Goal: Task Accomplishment & Management: Complete application form

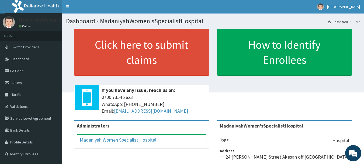
click at [269, 86] on div "Click here to submit claims If you have any issue, reach us on: 0700 7354 2623 …" at bounding box center [213, 74] width 294 height 91
click at [18, 82] on span "Claims" at bounding box center [17, 82] width 11 height 5
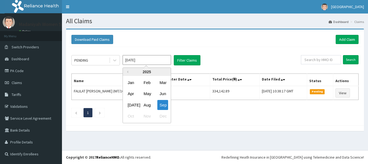
drag, startPoint x: 0, startPoint y: 0, endPoint x: 146, endPoint y: 108, distance: 181.9
click at [146, 108] on div "Aug" at bounding box center [146, 105] width 11 height 10
type input "Aug 2025"
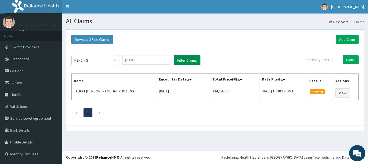
click at [179, 60] on button "Filter Claims" at bounding box center [187, 60] width 27 height 10
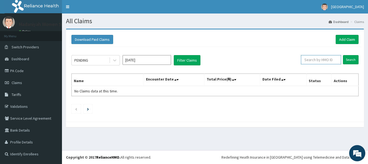
click at [330, 62] on input "text" at bounding box center [321, 59] width 40 height 9
paste input "OHT/11020/B"
type input "OHT/11020/B"
click at [343, 55] on input "Search" at bounding box center [351, 59] width 16 height 9
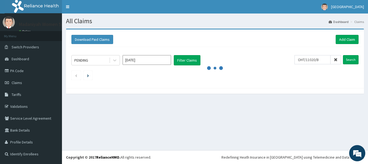
click at [295, 107] on div "All Claims Dashboard Claims Download Paid Claims Add Claim × Note you can only …" at bounding box center [215, 81] width 306 height 136
click at [274, 68] on div at bounding box center [214, 67] width 287 height 5
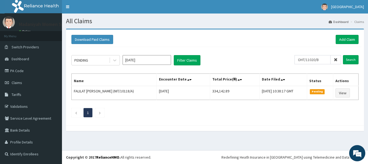
type input "OHT/11020/B"
click at [343, 55] on input "Search" at bounding box center [351, 59] width 16 height 9
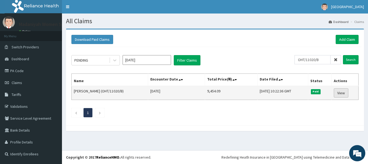
click at [344, 94] on link "View" at bounding box center [341, 92] width 15 height 9
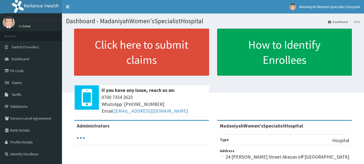
click at [21, 71] on link "PA Code" at bounding box center [31, 71] width 62 height 12
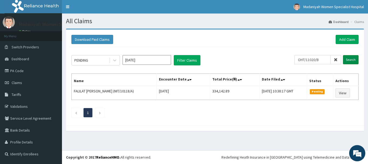
type input "OHT/11020/B"
click at [352, 59] on input "Search" at bounding box center [351, 59] width 16 height 9
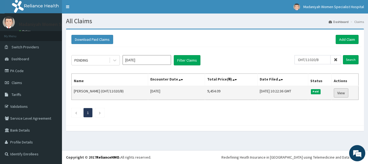
click at [347, 92] on link "View" at bounding box center [341, 92] width 15 height 9
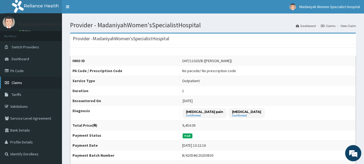
click at [23, 84] on link "Claims" at bounding box center [31, 83] width 62 height 12
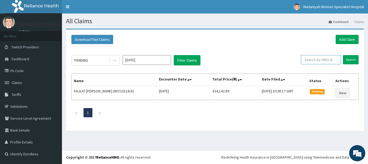
click at [332, 58] on input "text" at bounding box center [321, 59] width 40 height 9
paste input "ENP/12048/C"
type input "ENP/12048/C"
click at [343, 55] on input "Search" at bounding box center [351, 59] width 16 height 9
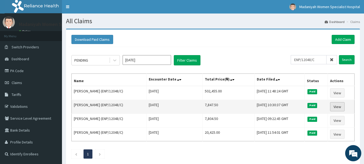
click at [340, 107] on link "View" at bounding box center [337, 106] width 15 height 9
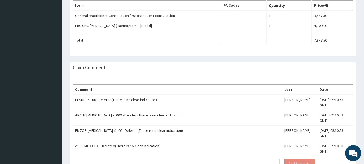
scroll to position [215, 0]
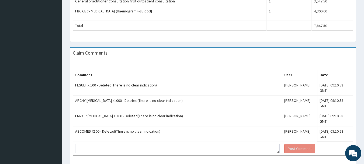
drag, startPoint x: 368, startPoint y: 23, endPoint x: 363, endPoint y: 112, distance: 89.1
click at [259, 61] on div "Comment User Date FESULF X 100 - Deleted(There is no clear indication) Uzoamaka…" at bounding box center [213, 112] width 286 height 107
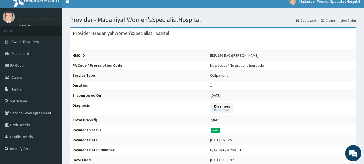
scroll to position [0, 0]
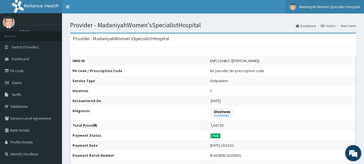
click at [325, 5] on span "Madaniyah Women Specialist Hospital" at bounding box center [329, 6] width 61 height 5
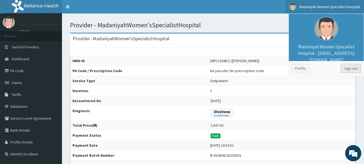
click at [356, 68] on link "Sign out" at bounding box center [351, 68] width 20 height 9
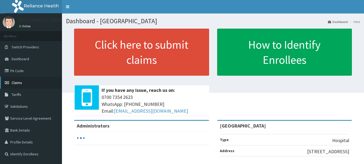
click at [27, 82] on link "Claims" at bounding box center [31, 83] width 62 height 12
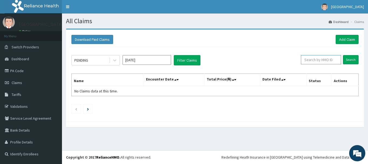
click at [326, 60] on input "text" at bounding box center [321, 59] width 40 height 9
paste input "MDU/10021/D"
type input "MDU/10021/D"
click at [343, 55] on input "Search" at bounding box center [351, 59] width 16 height 9
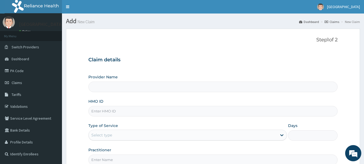
click at [153, 115] on input "HMO ID" at bounding box center [212, 111] width 249 height 11
paste input "MDU/10021/D"
type input "MDU/10021/D"
type input "[GEOGRAPHIC_DATA]"
type input "MDU/10021/D"
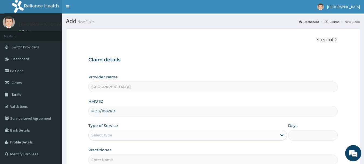
click at [135, 136] on div "Select type" at bounding box center [183, 134] width 188 height 9
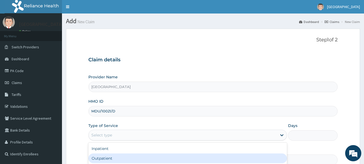
click at [120, 157] on div "Outpatient" at bounding box center [187, 158] width 199 height 10
type input "1"
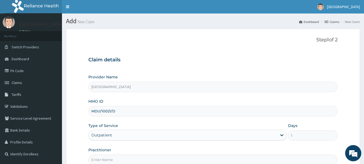
click at [120, 157] on input "Practitioner" at bounding box center [212, 159] width 249 height 11
type input "ONYEMS"
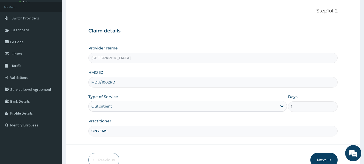
scroll to position [58, 0]
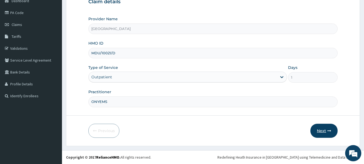
click at [320, 132] on button "Next" at bounding box center [323, 130] width 27 height 14
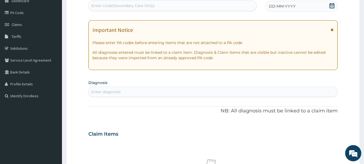
scroll to position [0, 0]
click at [327, 3] on div "DD-MM-YYYY" at bounding box center [301, 6] width 72 height 11
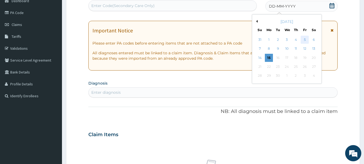
click at [305, 41] on div "5" at bounding box center [305, 40] width 8 height 8
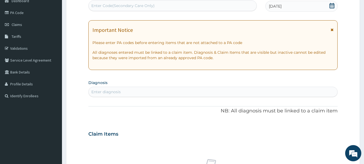
click at [124, 92] on div "Enter diagnosis" at bounding box center [213, 91] width 249 height 9
click at [275, 79] on section "Diagnosis Enter diagnosis" at bounding box center [212, 87] width 249 height 18
click at [269, 91] on div "Enter diagnosis" at bounding box center [213, 91] width 249 height 9
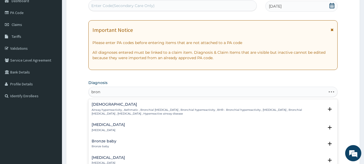
type input "bronc"
click at [105, 126] on h4 "Bronchitis" at bounding box center [108, 124] width 33 height 4
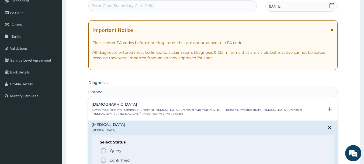
click at [104, 156] on div "Query Query covers suspected (?), Keep in view (kiv), Ruled out (r/o) Confirmed" at bounding box center [213, 155] width 227 height 16
click at [103, 160] on icon "status option filled" at bounding box center [103, 160] width 6 height 6
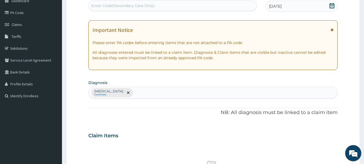
click at [267, 78] on div "PA Code / Prescription Code Enter Code(Secondary Care Only) Encounter Date 05-0…" at bounding box center [212, 134] width 249 height 280
click at [253, 94] on div "Bronchitis Confirmed" at bounding box center [213, 92] width 249 height 11
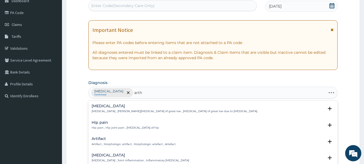
type input "arthr"
click at [98, 139] on h4 "Arthritis" at bounding box center [141, 138] width 98 height 4
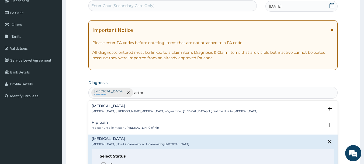
scroll to position [39, 0]
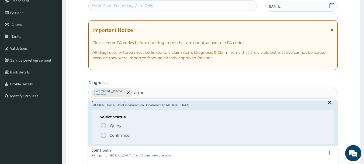
click at [103, 132] on icon "status option filled" at bounding box center [103, 135] width 6 height 6
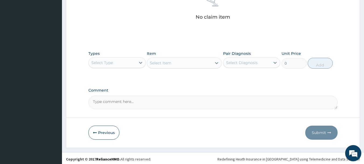
scroll to position [225, 0]
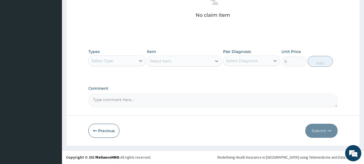
click at [131, 57] on div "Select Type" at bounding box center [112, 60] width 47 height 9
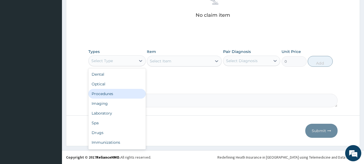
click at [120, 92] on div "Procedures" at bounding box center [116, 94] width 57 height 10
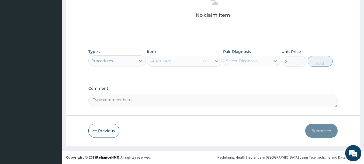
click at [189, 63] on div "Select Item" at bounding box center [184, 60] width 75 height 11
click at [189, 63] on div "Select Item" at bounding box center [179, 61] width 65 height 9
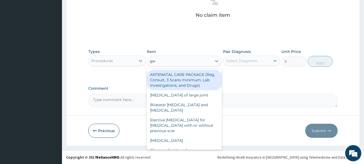
type input "gene"
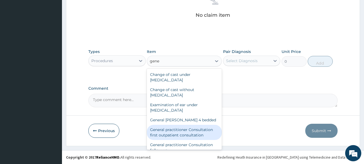
click at [184, 133] on div "General practitioner Consultation first outpatient consultation" at bounding box center [184, 131] width 75 height 15
type input "3547.5"
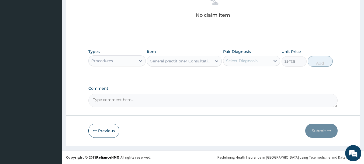
click at [248, 58] on div "Select Diagnosis" at bounding box center [242, 60] width 32 height 5
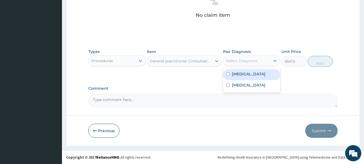
click at [253, 75] on div "Bronchitis" at bounding box center [251, 74] width 57 height 11
checkbox input "true"
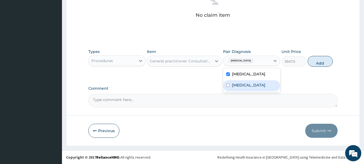
click at [255, 83] on div "Arthritis" at bounding box center [251, 85] width 57 height 11
checkbox input "true"
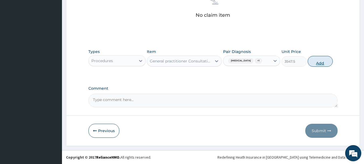
click at [314, 63] on button "Add" at bounding box center [320, 61] width 25 height 11
type input "0"
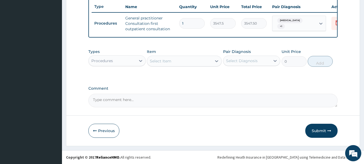
click at [171, 61] on div "Select Item" at bounding box center [161, 60] width 22 height 5
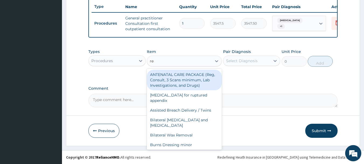
type input "reg"
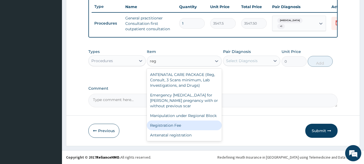
click at [176, 123] on div "Registration Fee" at bounding box center [184, 125] width 75 height 10
type input "2150"
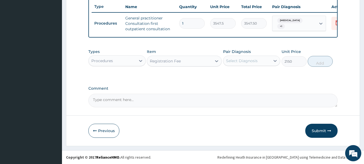
click at [236, 62] on div "Select Diagnosis" at bounding box center [242, 60] width 32 height 5
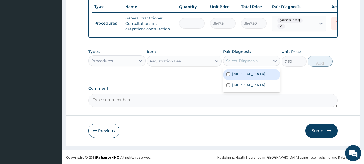
click at [242, 73] on label "Bronchitis" at bounding box center [248, 73] width 33 height 5
checkbox input "true"
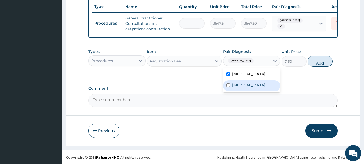
click at [246, 89] on div "Arthritis" at bounding box center [251, 85] width 57 height 11
checkbox input "true"
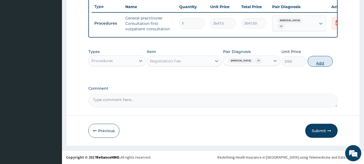
click at [321, 60] on button "Add" at bounding box center [320, 61] width 25 height 11
type input "0"
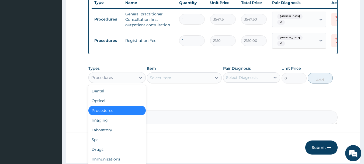
click at [129, 81] on div "Procedures" at bounding box center [112, 77] width 47 height 9
click at [127, 147] on div "Drugs" at bounding box center [116, 149] width 57 height 10
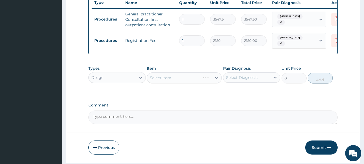
click at [191, 79] on div "Select Item" at bounding box center [184, 77] width 75 height 11
click at [166, 80] on div "Select Item" at bounding box center [161, 77] width 22 height 5
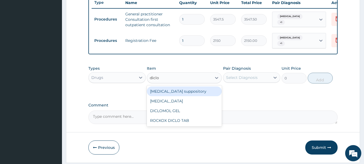
type input "diclof"
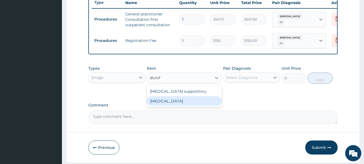
click at [184, 102] on div "Diclofenac" at bounding box center [184, 101] width 75 height 10
type input "591.25"
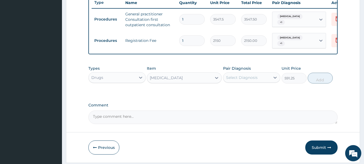
click at [263, 81] on div "Select Diagnosis" at bounding box center [246, 77] width 47 height 9
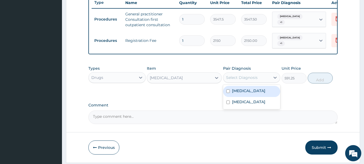
click at [266, 94] on div "Bronchitis" at bounding box center [251, 91] width 57 height 11
checkbox input "true"
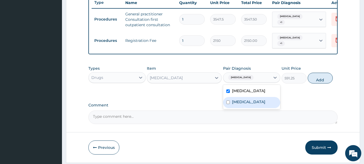
click at [267, 100] on div "Arthritis" at bounding box center [251, 102] width 57 height 11
checkbox input "true"
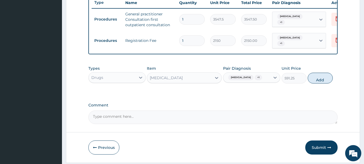
click at [333, 79] on div "Types Drugs Item Diclofenac Pair Diagnosis Bronchitis + 1 Unit Price 591.25 Add" at bounding box center [212, 74] width 249 height 23
click at [322, 80] on button "Add" at bounding box center [320, 77] width 25 height 11
type input "0"
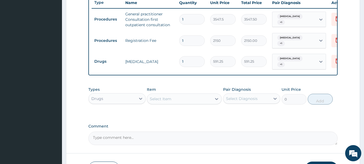
click at [185, 97] on div "Select Item" at bounding box center [179, 98] width 65 height 9
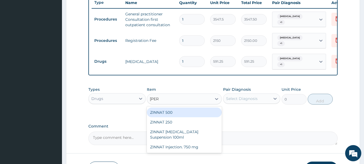
type input "zinna"
click at [199, 110] on div "ZINNAT 500" at bounding box center [184, 112] width 75 height 10
type input "1773.75"
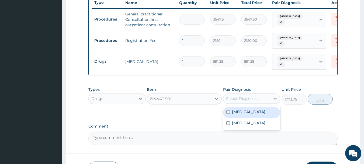
click at [255, 99] on div "Select Diagnosis" at bounding box center [242, 98] width 32 height 5
drag, startPoint x: 262, startPoint y: 113, endPoint x: 263, endPoint y: 121, distance: 7.9
click at [262, 114] on div "Bronchitis" at bounding box center [251, 112] width 57 height 11
checkbox input "true"
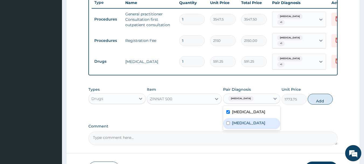
click at [263, 126] on div "Arthritis" at bounding box center [251, 123] width 57 height 11
checkbox input "true"
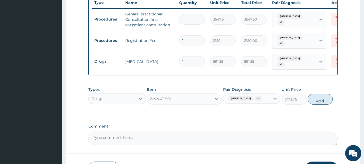
click at [318, 102] on button "Add" at bounding box center [320, 98] width 25 height 11
type input "0"
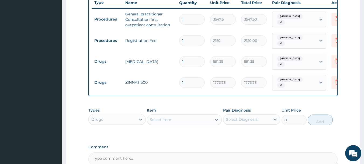
type input "10"
type input "17737.50"
type input "10"
click at [193, 58] on input "1" at bounding box center [192, 61] width 26 height 11
type input "0.00"
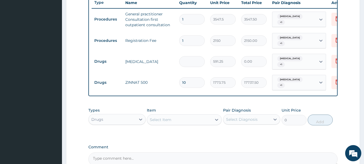
type input "3"
type input "1773.75"
type input "3"
click at [271, 98] on div "PA Code / Prescription Code Enter Code(Secondary Care Only) Encounter Date 05-0…" at bounding box center [212, 5] width 249 height 320
click at [169, 118] on div "Select Item" at bounding box center [161, 119] width 22 height 5
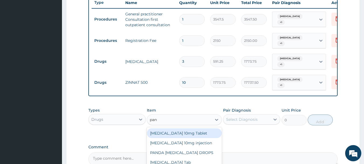
type input "pana"
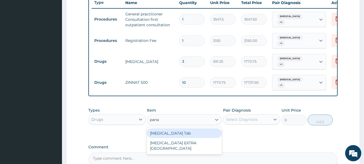
click at [190, 128] on div "PANADOL Tab" at bounding box center [184, 133] width 75 height 10
type input "49.665"
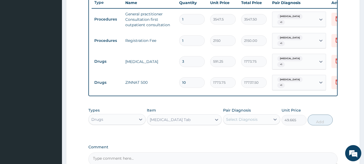
click at [263, 119] on div "Select Diagnosis" at bounding box center [246, 119] width 47 height 9
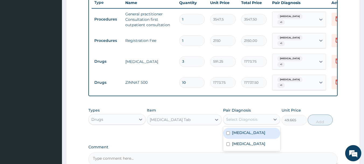
click at [263, 132] on div "Bronchitis" at bounding box center [251, 132] width 57 height 11
checkbox input "true"
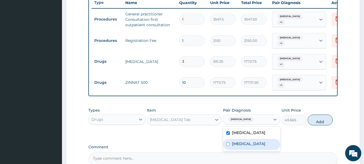
click at [263, 138] on div "Arthritis" at bounding box center [251, 143] width 57 height 11
checkbox input "true"
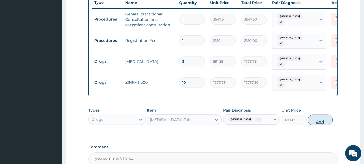
click at [318, 117] on button "Add" at bounding box center [320, 119] width 25 height 11
type input "0"
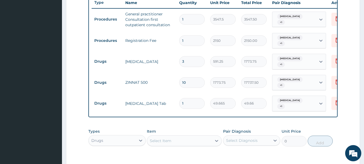
type input "18"
type input "893.97"
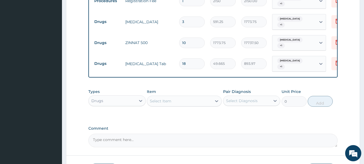
scroll to position [281, 0]
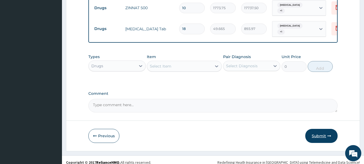
type input "18"
click at [324, 130] on button "Submit" at bounding box center [321, 136] width 32 height 14
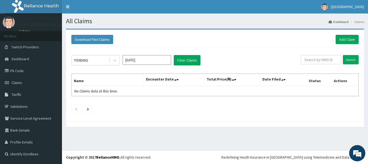
drag, startPoint x: 320, startPoint y: 17, endPoint x: 319, endPoint y: 7, distance: 9.7
click at [321, 17] on section "All Claims Dashboard Claims" at bounding box center [215, 18] width 306 height 11
click at [352, 39] on link "Add Claim" at bounding box center [347, 39] width 23 height 9
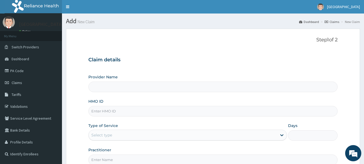
click at [175, 112] on input "HMO ID" at bounding box center [212, 111] width 249 height 11
paste input "MDU/10021/C"
type input "MDU/10021/C"
type input "[GEOGRAPHIC_DATA]"
type input "MDU/10021/C"
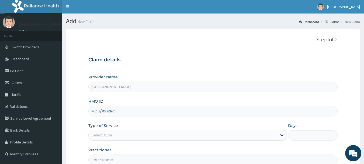
click at [145, 135] on div "Select type" at bounding box center [183, 134] width 188 height 9
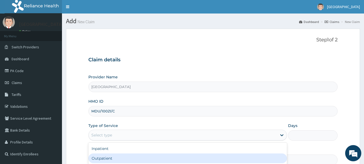
click at [143, 157] on div "Outpatient" at bounding box center [187, 158] width 199 height 10
type input "1"
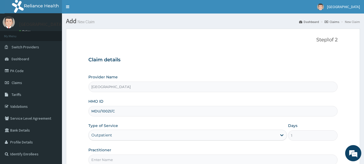
click at [143, 157] on input "Practitioner" at bounding box center [212, 159] width 249 height 11
type input "ONYEMS"
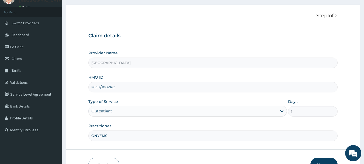
scroll to position [58, 0]
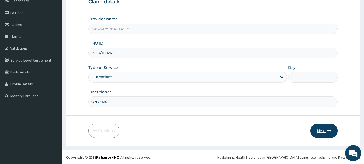
click at [327, 126] on button "Next" at bounding box center [323, 130] width 27 height 14
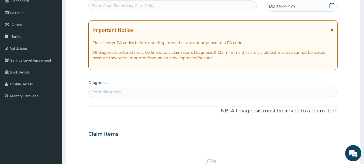
click at [327, 9] on div "DD-MM-YYYY" at bounding box center [301, 6] width 72 height 11
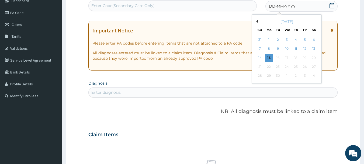
scroll to position [0, 0]
click at [303, 38] on div "5" at bounding box center [305, 40] width 8 height 8
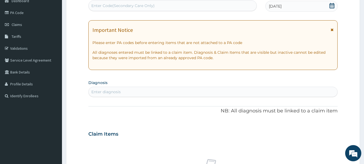
click at [287, 79] on section "Diagnosis Enter diagnosis" at bounding box center [212, 87] width 249 height 18
click at [183, 89] on div "Enter diagnosis" at bounding box center [213, 91] width 249 height 9
type input "sepsi"
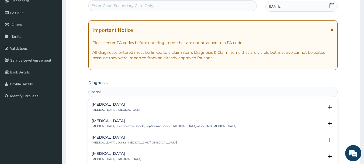
click at [97, 106] on h4 "Sepsis" at bounding box center [117, 104] width 50 height 4
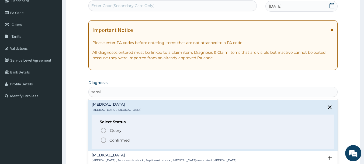
click at [102, 138] on circle "status option filled" at bounding box center [103, 139] width 5 height 5
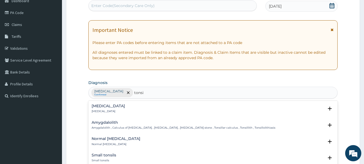
type input "tonsil"
click at [102, 109] on p "Tonsillitis" at bounding box center [108, 111] width 33 height 4
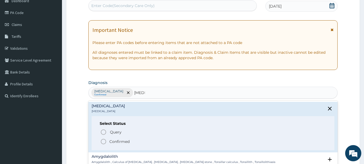
click at [103, 141] on icon "status option filled" at bounding box center [103, 141] width 6 height 6
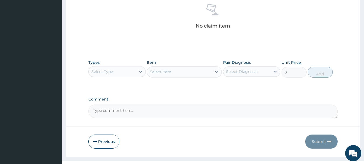
scroll to position [225, 0]
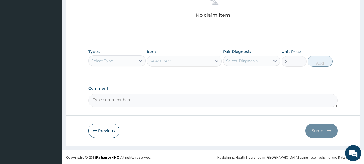
click at [131, 60] on div "Select Type" at bounding box center [112, 60] width 47 height 9
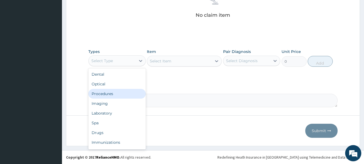
click at [121, 94] on div "Procedures" at bounding box center [116, 94] width 57 height 10
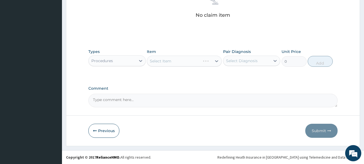
click at [176, 61] on div "Select Item" at bounding box center [184, 60] width 75 height 11
click at [171, 61] on div "Select Item" at bounding box center [161, 60] width 22 height 5
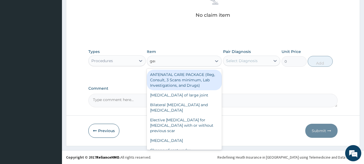
type input "gene"
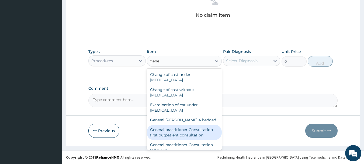
click at [188, 131] on div "General practitioner Consultation first outpatient consultation" at bounding box center [184, 131] width 75 height 15
type input "3547.5"
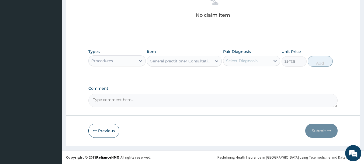
click at [263, 60] on div "Select Diagnosis" at bounding box center [246, 60] width 47 height 9
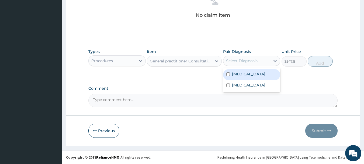
click at [264, 71] on div "Sepsis" at bounding box center [251, 74] width 57 height 11
checkbox input "true"
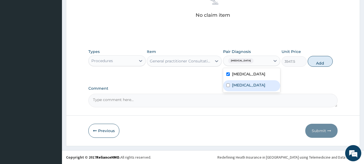
click at [265, 83] on div "Tonsillitis" at bounding box center [251, 85] width 57 height 11
checkbox input "true"
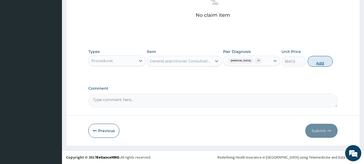
click at [320, 65] on button "Add" at bounding box center [320, 61] width 25 height 11
type input "0"
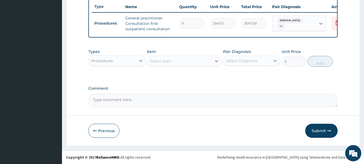
click at [191, 61] on div "Select Item" at bounding box center [179, 61] width 65 height 9
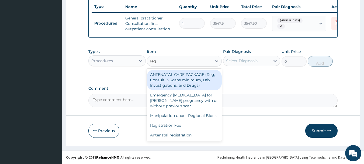
type input "regi"
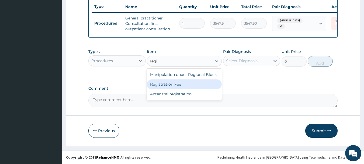
click at [189, 81] on div "Registration Fee" at bounding box center [184, 84] width 75 height 10
type input "2150"
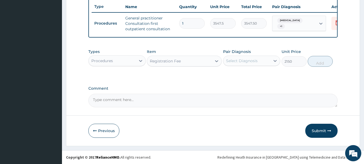
click at [251, 65] on div "Select Diagnosis" at bounding box center [251, 60] width 57 height 10
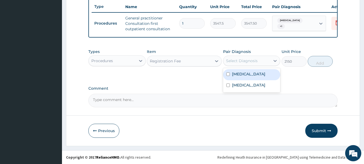
click at [260, 78] on div "Sepsis" at bounding box center [251, 74] width 57 height 11
checkbox input "true"
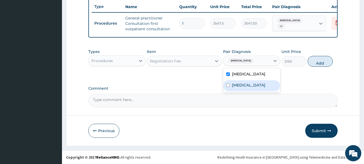
click at [261, 86] on div "Tonsillitis" at bounding box center [251, 85] width 57 height 11
checkbox input "true"
click at [320, 61] on button "Add" at bounding box center [320, 61] width 25 height 11
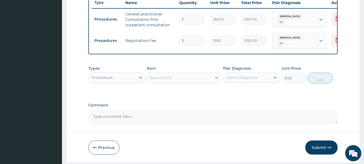
type input "0"
click at [119, 81] on div "Procedures" at bounding box center [112, 77] width 47 height 9
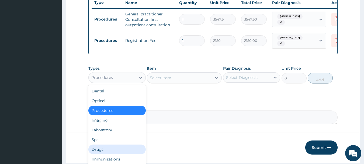
click at [121, 151] on div "Drugs" at bounding box center [116, 149] width 57 height 10
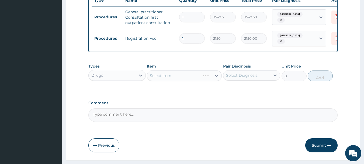
scroll to position [225, 0]
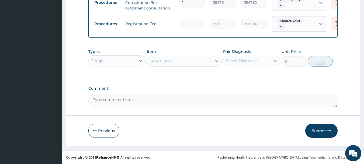
click at [158, 61] on div "Select Item" at bounding box center [161, 60] width 22 height 5
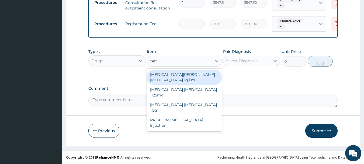
type input "ceftr"
click at [199, 77] on div "ROCEPHIN CEFTRIAXONE 1g i.m" at bounding box center [184, 77] width 75 height 15
type input "8277.5"
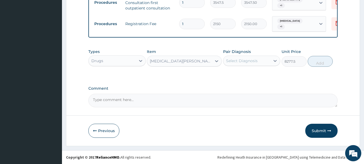
click at [246, 61] on div "Select Diagnosis" at bounding box center [242, 60] width 32 height 5
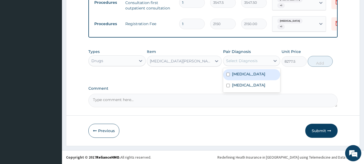
click at [252, 72] on div "Sepsis" at bounding box center [251, 74] width 57 height 11
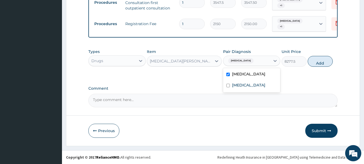
checkbox input "true"
click at [255, 84] on div "Tonsillitis" at bounding box center [251, 85] width 57 height 11
checkbox input "true"
click at [329, 59] on button "Add" at bounding box center [320, 61] width 25 height 11
type input "0"
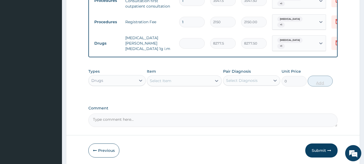
type input "0.00"
type input "3"
type input "24832.50"
type input "3"
click at [175, 76] on div "Select Item" at bounding box center [179, 80] width 65 height 9
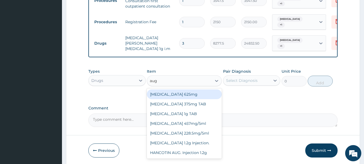
type input "augm"
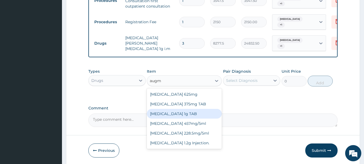
click at [193, 114] on div "AUGMENTIN 1g TAB" at bounding box center [184, 114] width 75 height 10
type input "1478.125"
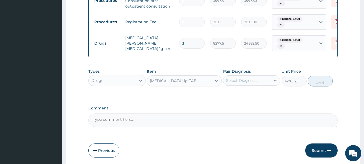
click at [190, 80] on div "AUGMENTIN 1g TAB" at bounding box center [179, 80] width 65 height 9
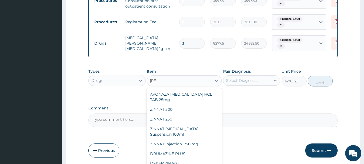
scroll to position [0, 0]
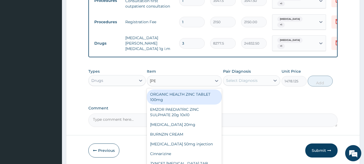
type input "zinna"
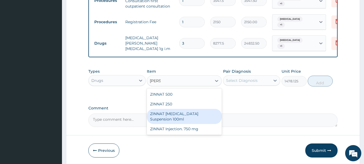
click at [183, 116] on div "ZINNAT CEFUROXIME Suspension 100ml" at bounding box center [184, 116] width 75 height 15
type input "8868.75"
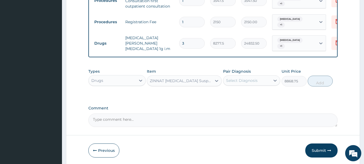
click at [195, 80] on div "ZINNAT CEFUROXIME Suspension 100ml" at bounding box center [181, 80] width 63 height 5
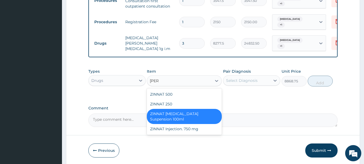
type input "zinna"
click at [184, 96] on div "ZINNAT 500" at bounding box center [184, 94] width 75 height 10
type input "1773.75"
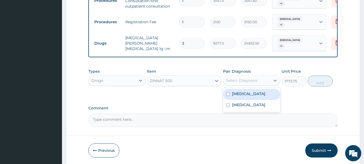
click at [230, 79] on div "Select Diagnosis" at bounding box center [242, 80] width 32 height 5
click at [235, 93] on label "Sepsis" at bounding box center [248, 93] width 33 height 5
checkbox input "true"
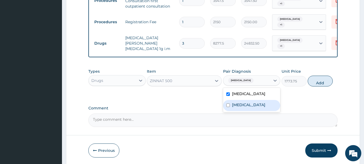
click at [238, 100] on div "Tonsillitis" at bounding box center [251, 105] width 57 height 11
checkbox input "true"
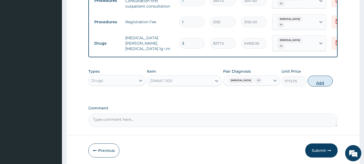
click at [317, 78] on button "Add" at bounding box center [320, 80] width 25 height 11
type input "0"
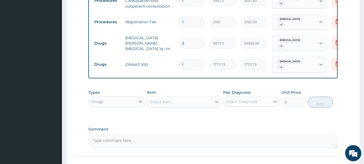
type input "10"
type input "17737.50"
type input "10"
click at [269, 111] on div "Types Drugs Item Select Item Pair Diagnosis Select Diagnosis Unit Price 0 Add" at bounding box center [212, 102] width 249 height 31
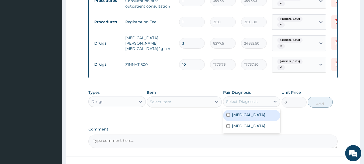
click at [241, 99] on div "Select Diagnosis" at bounding box center [242, 101] width 32 height 5
click at [210, 98] on div "Select Item" at bounding box center [179, 101] width 65 height 9
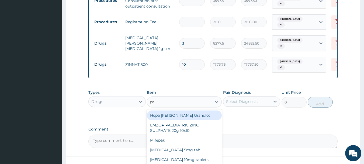
type input "pana"
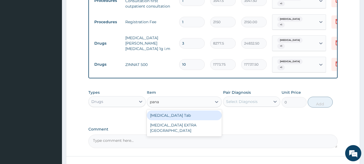
click at [204, 110] on div "PANADOL Tab" at bounding box center [184, 115] width 75 height 10
type input "49.665"
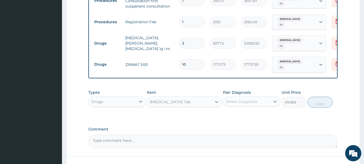
click at [262, 99] on div "Select Diagnosis" at bounding box center [246, 101] width 47 height 9
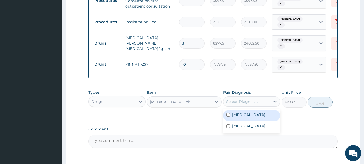
click at [261, 110] on div "Sepsis" at bounding box center [251, 115] width 57 height 11
checkbox input "true"
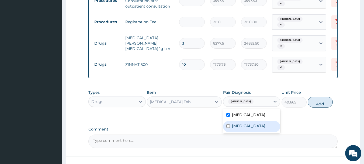
click at [262, 122] on div "Tonsillitis" at bounding box center [251, 126] width 57 height 11
checkbox input "true"
click at [321, 100] on button "Add" at bounding box center [320, 101] width 25 height 11
type input "0"
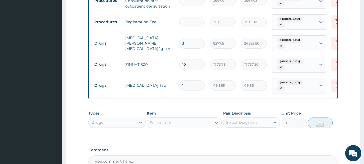
type input "18"
type input "893.97"
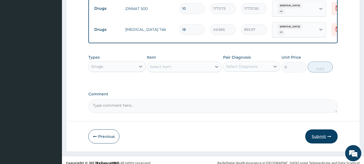
type input "18"
click at [324, 133] on button "Submit" at bounding box center [321, 136] width 32 height 14
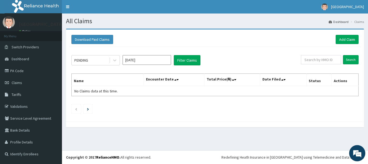
click at [283, 54] on div "PENDING Sep 2025 Filter Claims Search Name Encounter Date Total Price(₦) Date F…" at bounding box center [215, 83] width 293 height 72
click at [93, 61] on div "PENDING" at bounding box center [90, 60] width 37 height 9
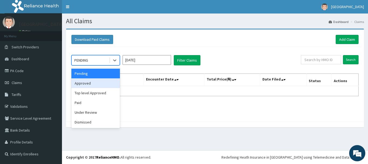
click at [89, 82] on div "Approved" at bounding box center [95, 83] width 48 height 10
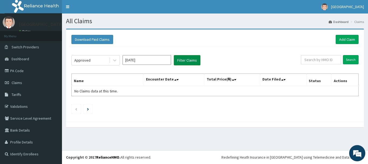
click at [178, 63] on button "Filter Claims" at bounding box center [187, 60] width 27 height 10
